Goal: Obtain resource: Download file/media

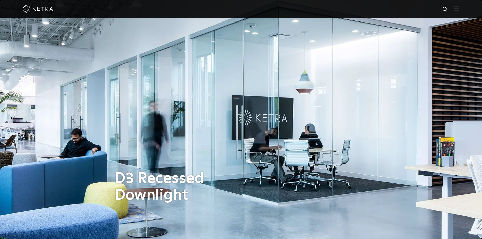
click at [459, 8] on img at bounding box center [457, 8] width 6 height 5
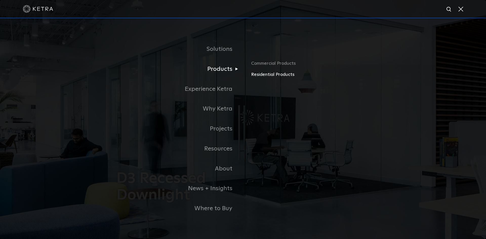
click at [261, 75] on link "Residential Products" at bounding box center [310, 74] width 118 height 7
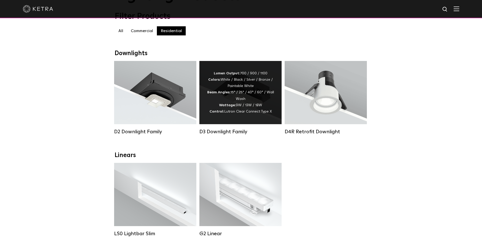
click at [244, 100] on div "Lumen Output: 700 / 900 / 1100 Colors: White / Black / Silver / Bronze / Painta…" at bounding box center [240, 92] width 67 height 45
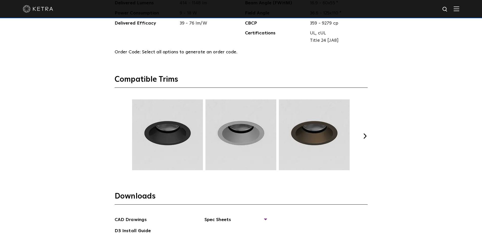
scroll to position [734, 0]
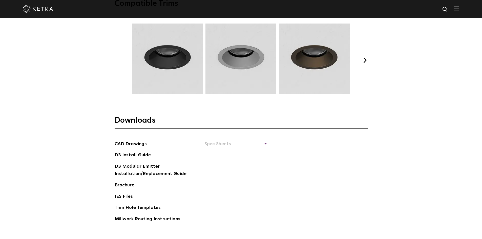
click at [224, 139] on section "Downloads CAD Drawings D3 Install Guide D3 Modular Emitter Installation/Replace…" at bounding box center [241, 174] width 253 height 116
click at [224, 141] on span "Spec Sheets" at bounding box center [235, 145] width 62 height 11
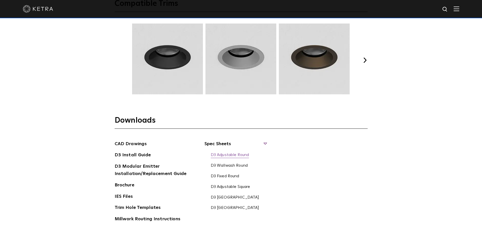
click at [224, 154] on link "D3 Adjustable Round" at bounding box center [230, 156] width 38 height 6
